Goal: Information Seeking & Learning: Learn about a topic

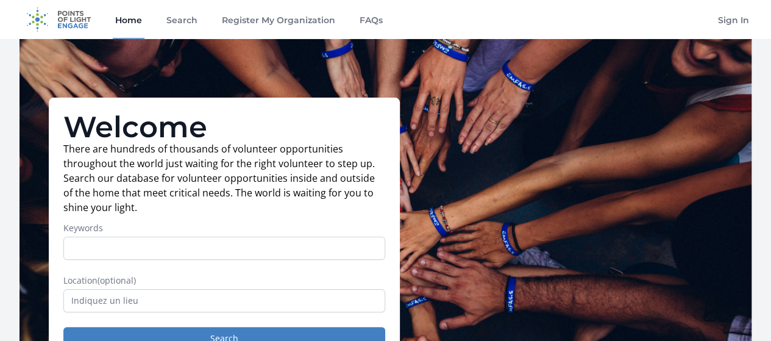
click at [533, 180] on div "Welcome There are hundreds of thousands of volunteer opportunities throughout t…" at bounding box center [385, 231] width 732 height 384
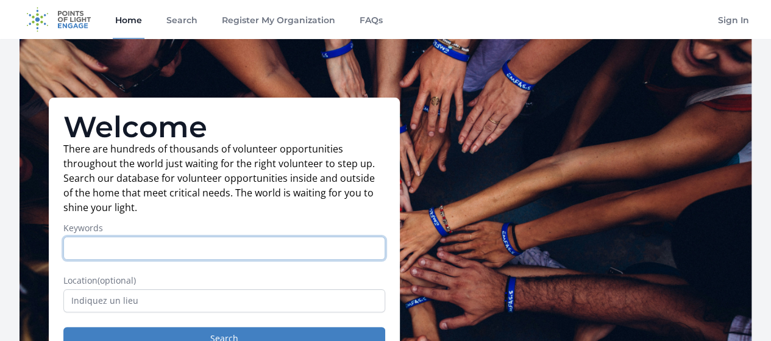
click at [167, 260] on input "Keywords" at bounding box center [224, 247] width 322 height 23
type input "ر"
type input "volunteer"
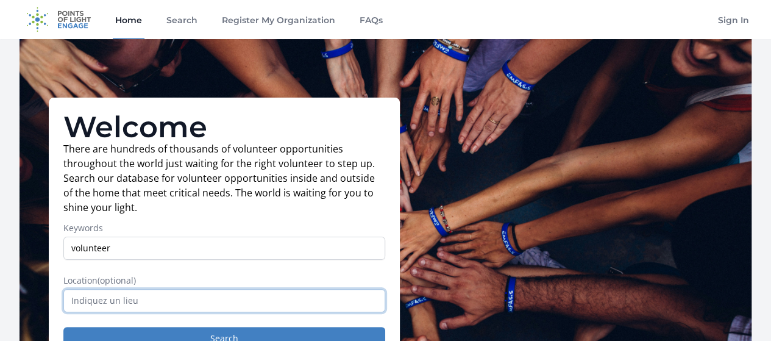
click at [274, 302] on input "text" at bounding box center [224, 300] width 322 height 23
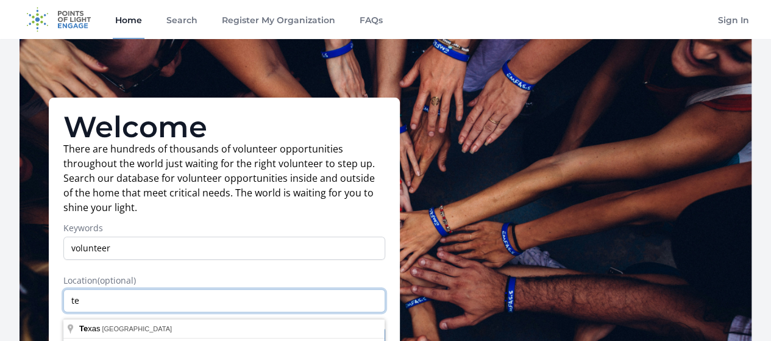
type input "t"
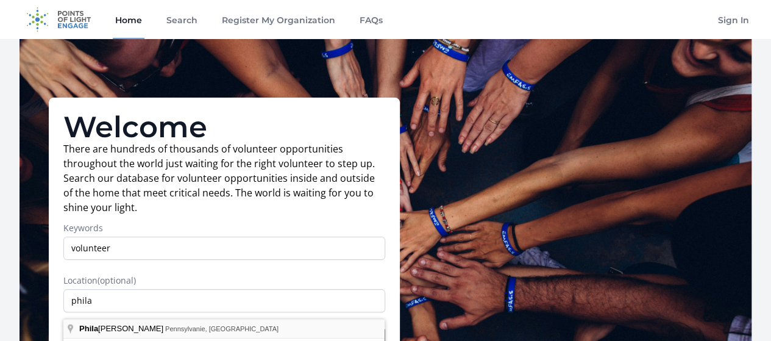
type input "[GEOGRAPHIC_DATA], [GEOGRAPHIC_DATA], [GEOGRAPHIC_DATA]"
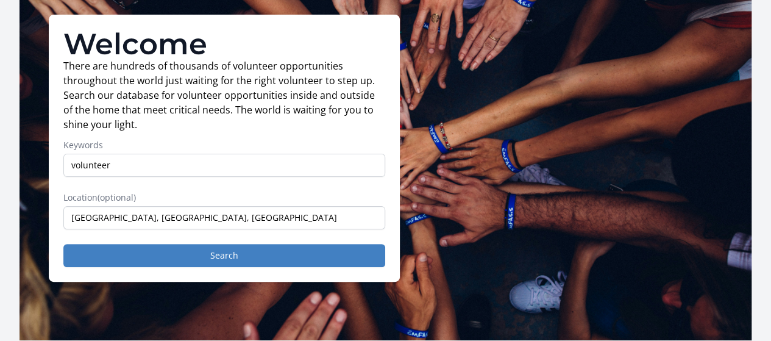
scroll to position [83, 0]
click at [275, 258] on button "Search" at bounding box center [224, 255] width 322 height 23
